Goal: Task Accomplishment & Management: Use online tool/utility

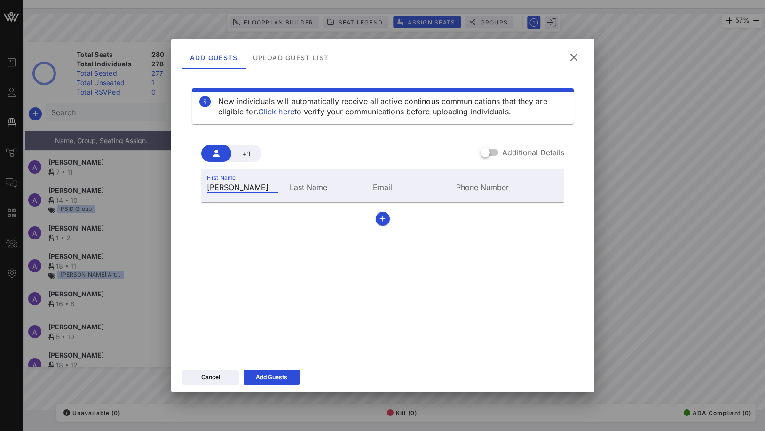
click at [243, 189] on input "[PERSON_NAME]" at bounding box center [243, 187] width 72 height 12
type input "Indira"
click at [304, 185] on div "Last Name" at bounding box center [326, 187] width 72 height 12
paste input "[PERSON_NAME]"
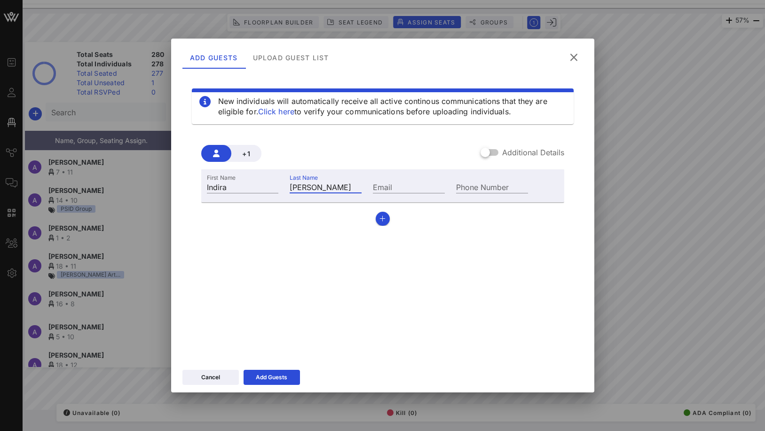
type input "[PERSON_NAME]"
click at [374, 223] on div "First Name [PERSON_NAME] Last Name [PERSON_NAME] Email Phone Number" at bounding box center [382, 197] width 363 height 56
click at [386, 215] on button "button" at bounding box center [383, 219] width 14 height 14
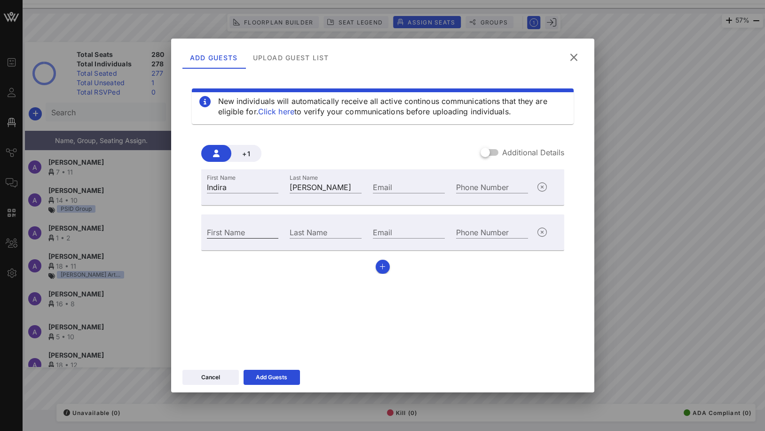
click at [240, 237] on input "First Name" at bounding box center [243, 232] width 72 height 12
paste input "[PERSON_NAME]"
click at [243, 229] on input "[PERSON_NAME]" at bounding box center [243, 232] width 72 height 12
type input "[PERSON_NAME]"
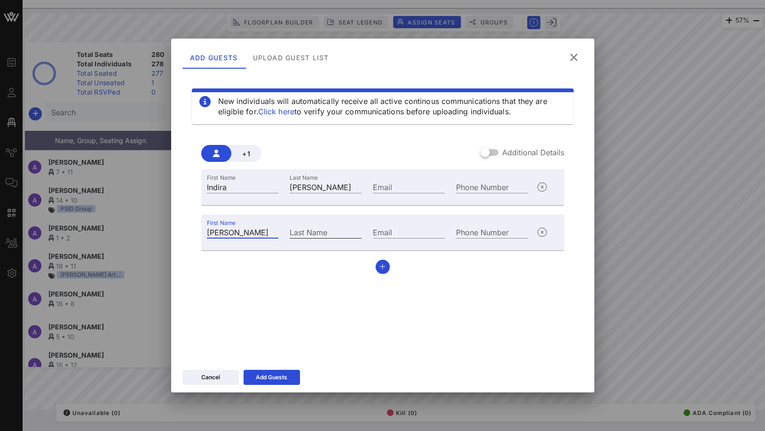
click at [318, 228] on div "Last Name" at bounding box center [326, 232] width 72 height 12
paste input "[PERSON_NAME]"
type input "[PERSON_NAME]"
click at [219, 233] on input "[PERSON_NAME]" at bounding box center [243, 232] width 72 height 12
click at [246, 232] on input "[PERSON_NAME]" at bounding box center [243, 232] width 72 height 12
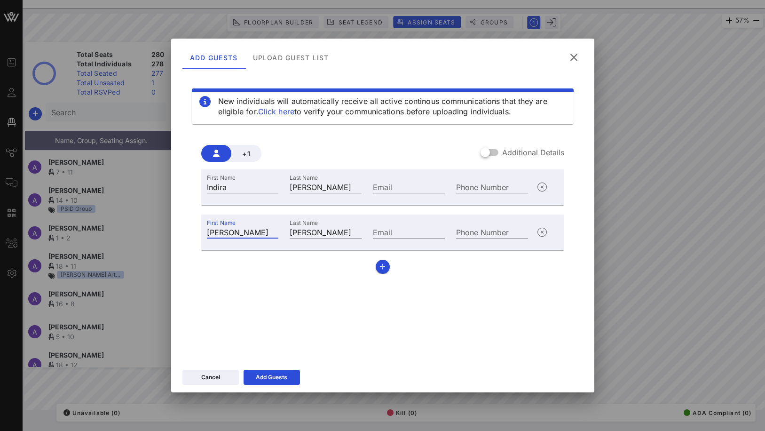
click at [246, 232] on input "[PERSON_NAME]" at bounding box center [243, 232] width 72 height 12
type input "[PERSON_NAME]"
click at [272, 370] on button "Add Guests" at bounding box center [272, 377] width 56 height 15
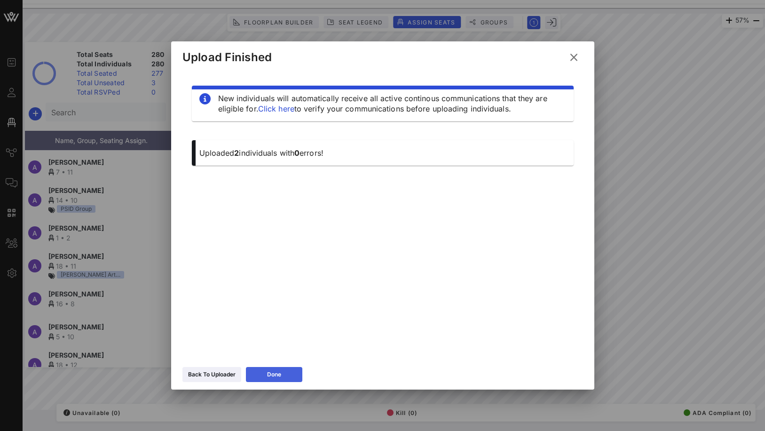
click at [280, 369] on button "Done" at bounding box center [274, 374] width 56 height 15
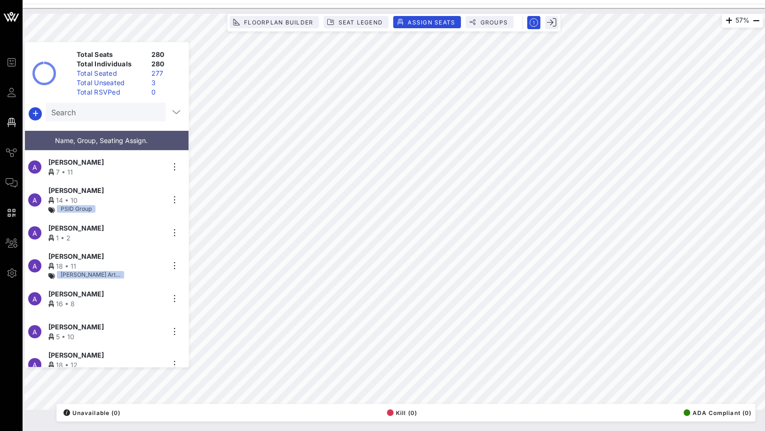
click at [143, 85] on div "Total Unseated" at bounding box center [110, 82] width 75 height 9
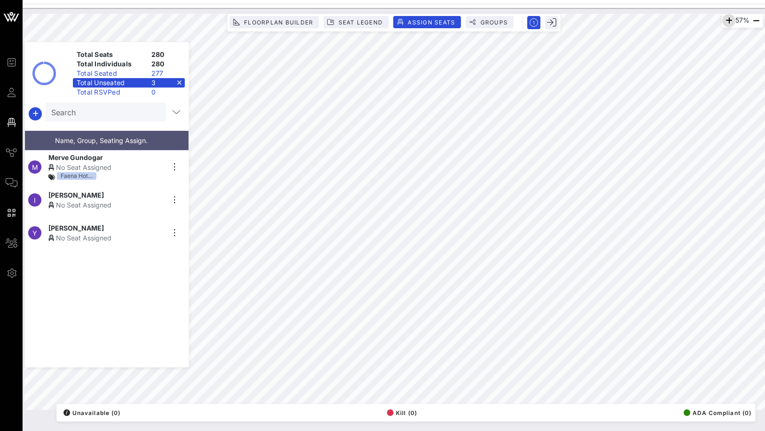
click at [729, 20] on icon "button" at bounding box center [729, 20] width 11 height 11
click at [729, 20] on icon "button" at bounding box center [728, 20] width 11 height 11
click at [105, 201] on div "No Seat Assigned" at bounding box center [106, 205] width 116 height 10
click at [88, 190] on span "[PERSON_NAME]" at bounding box center [76, 195] width 56 height 10
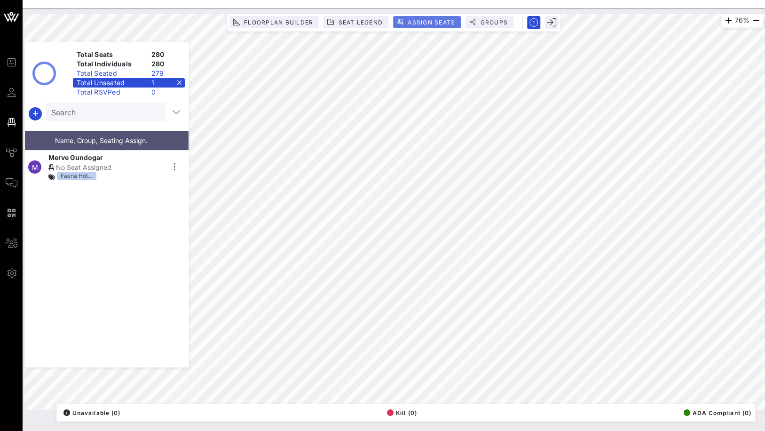
click at [428, 22] on span "Assign Seats" at bounding box center [431, 22] width 48 height 7
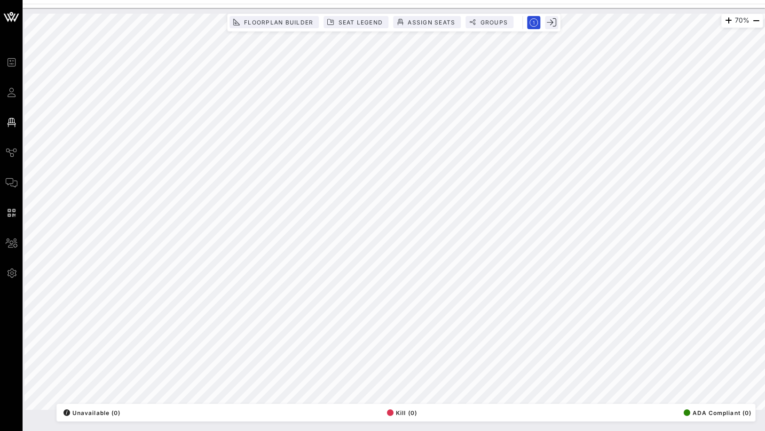
click at [372, 410] on div "70% Floorplan Builder Seat Legend Assign Seats Groups Exit All Reserved Shared …" at bounding box center [393, 212] width 739 height 396
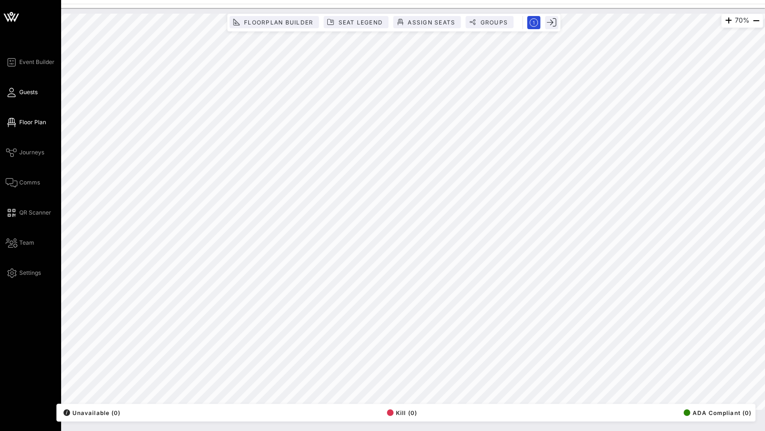
click at [11, 92] on icon at bounding box center [12, 92] width 12 height 1
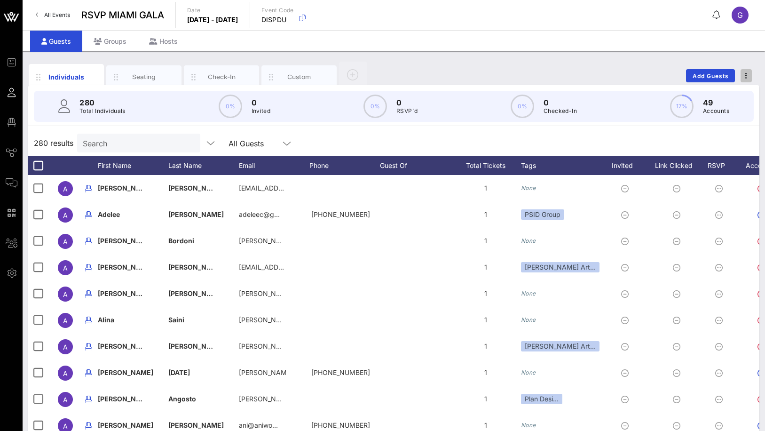
click at [750, 69] on button "button" at bounding box center [746, 75] width 11 height 13
click at [728, 95] on div "Export To CSV" at bounding box center [729, 92] width 45 height 8
